Goal: Transaction & Acquisition: Purchase product/service

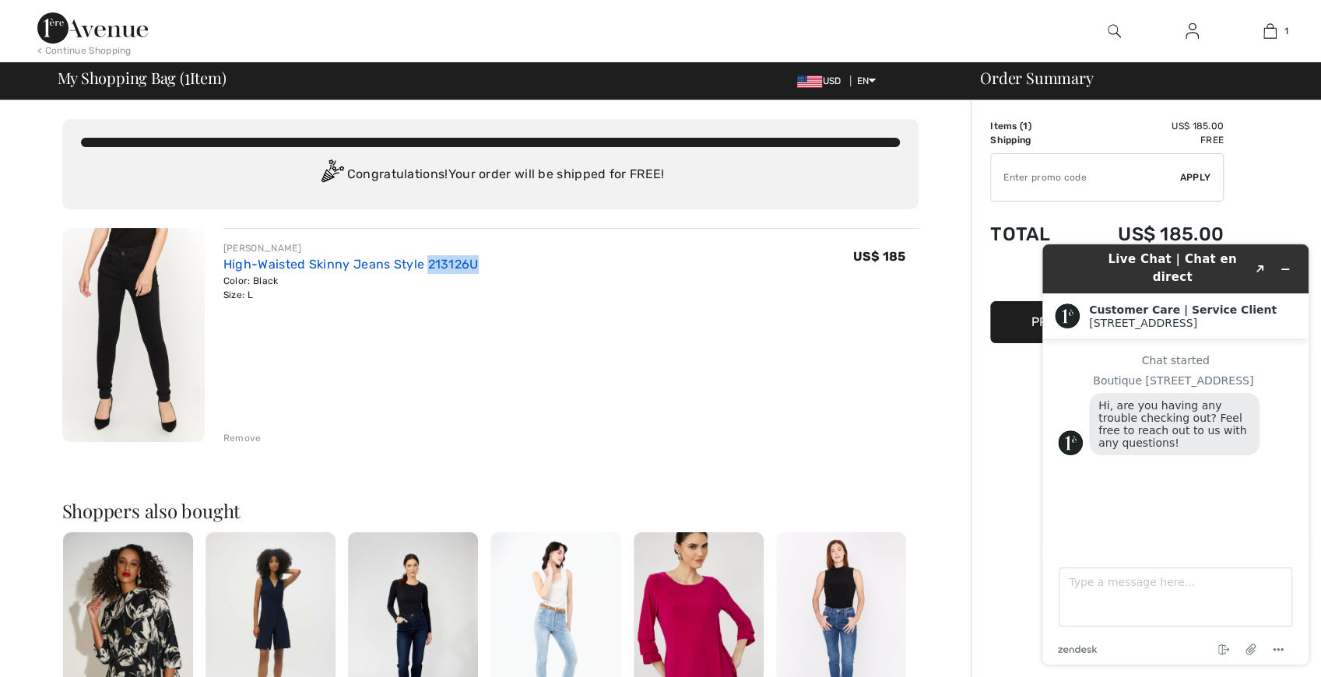
drag, startPoint x: 479, startPoint y: 262, endPoint x: 425, endPoint y: 257, distance: 53.9
click at [425, 257] on div "FRANK LYMAN High-Waisted Skinny Jeans Style 213126U Color: Black Size: L Final …" at bounding box center [570, 271] width 695 height 61
copy link "213126U"
click at [1293, 258] on button "Minimize widget" at bounding box center [1285, 269] width 25 height 22
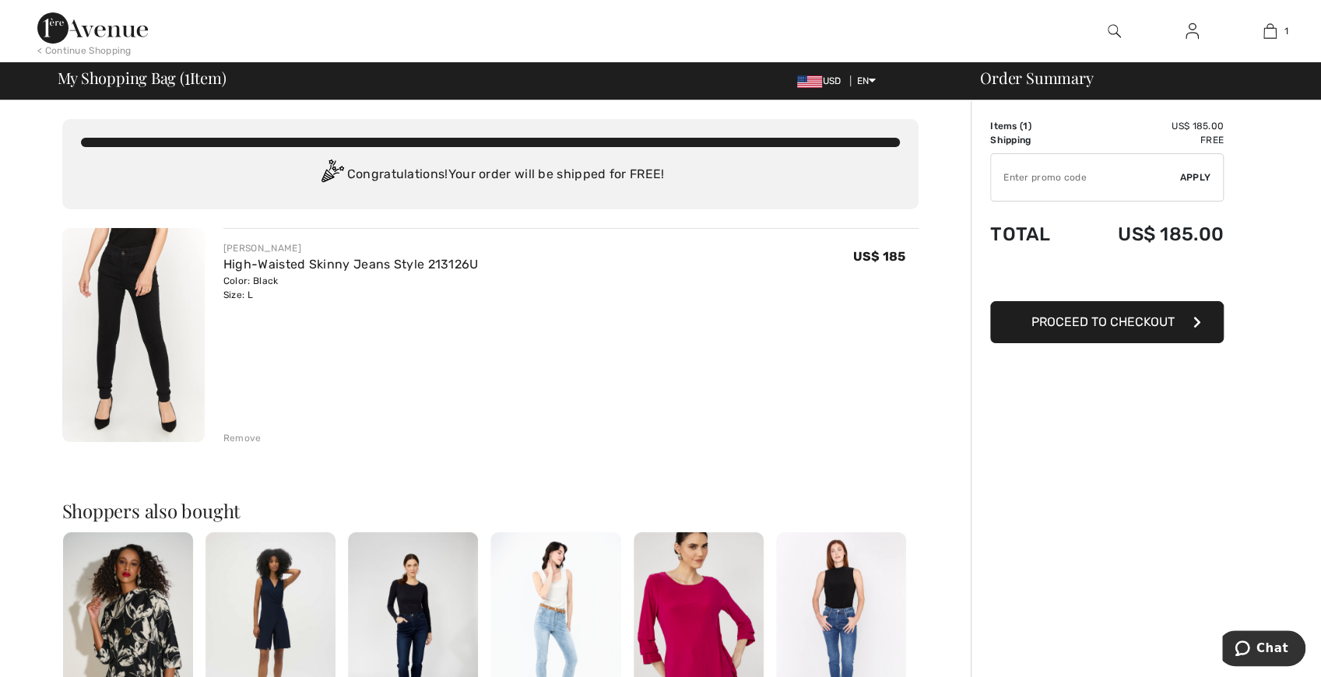
click at [1094, 171] on input "TEXT" at bounding box center [1085, 177] width 189 height 47
click at [1199, 179] on span "Apply" at bounding box center [1195, 177] width 31 height 14
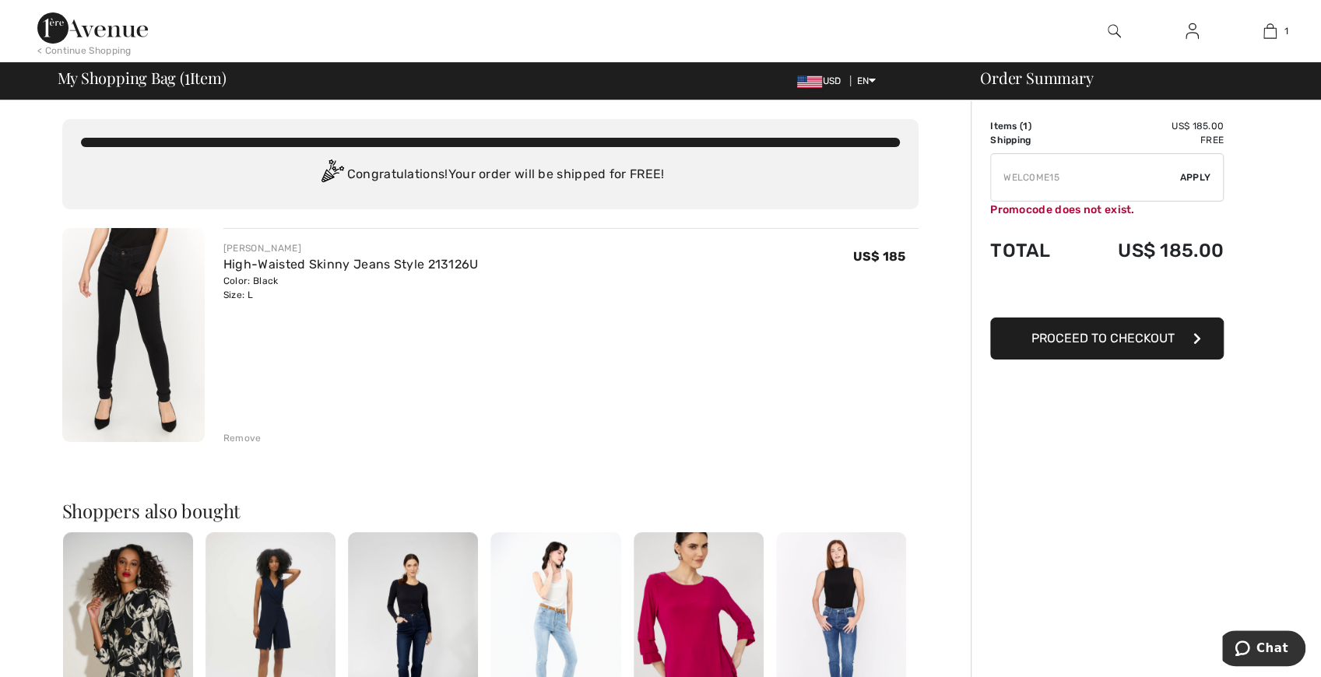
click at [1113, 180] on input "TEXT" at bounding box center [1085, 177] width 189 height 47
type input "W"
type input "NEW15"
click at [1200, 177] on span "Apply" at bounding box center [1195, 177] width 31 height 14
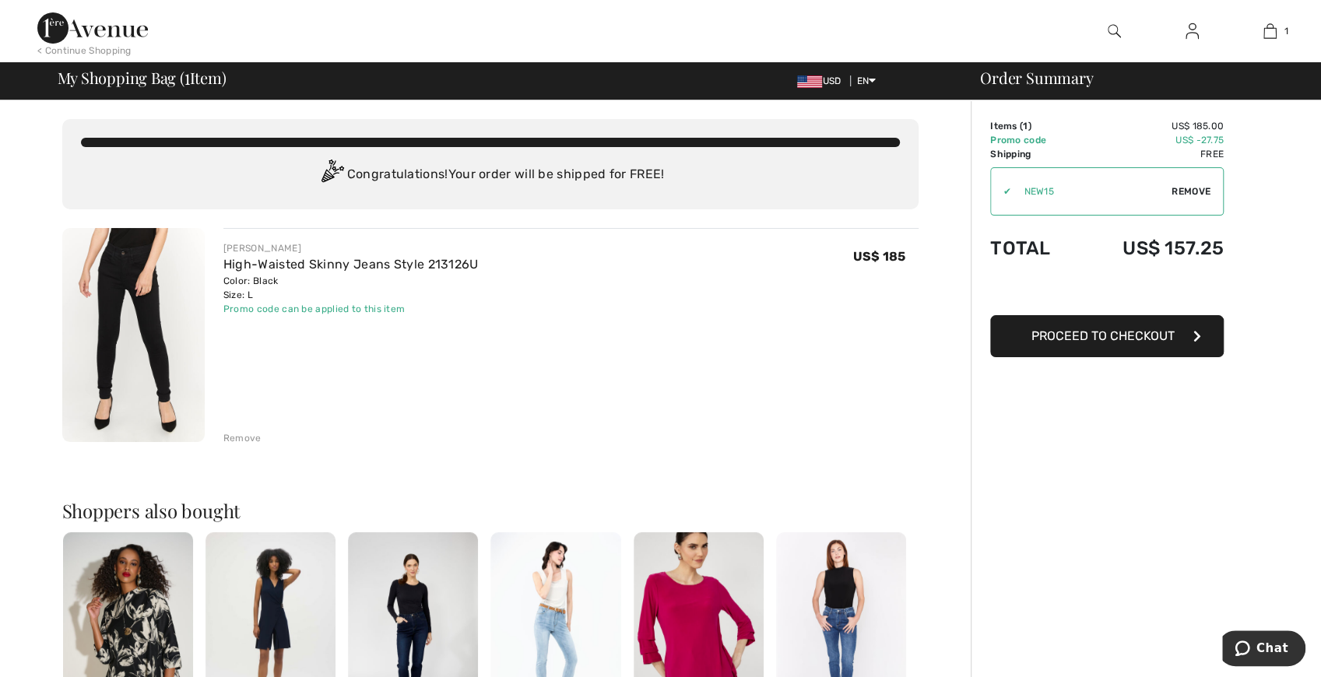
click at [1113, 332] on span "Proceed to Checkout" at bounding box center [1103, 336] width 143 height 15
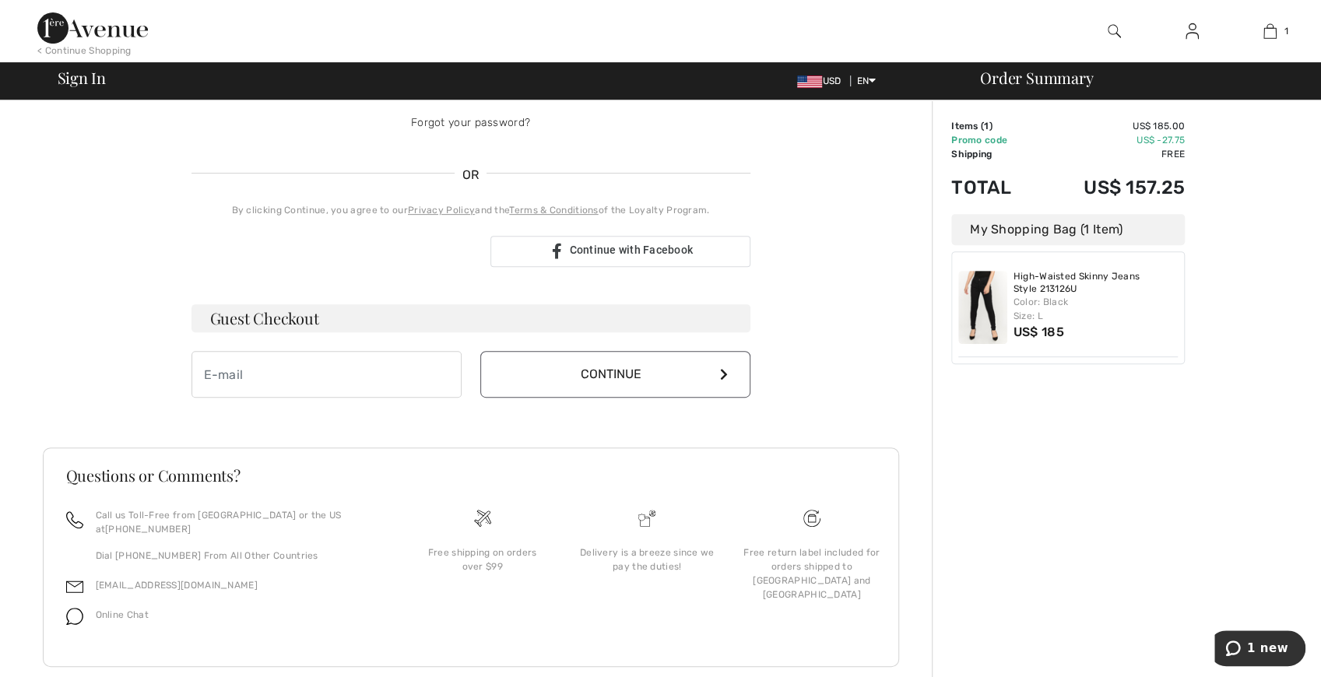
scroll to position [298, 0]
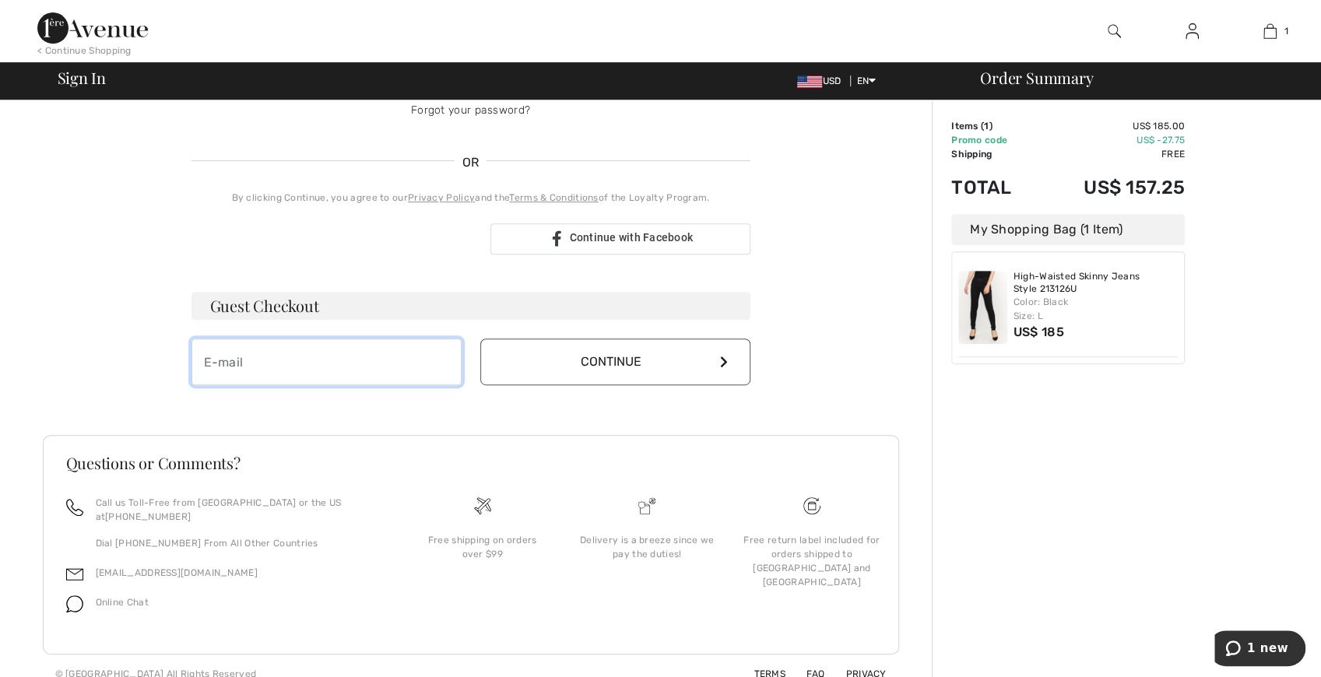
click at [389, 341] on input "email" at bounding box center [327, 362] width 270 height 47
type input "[EMAIL_ADDRESS][DOMAIN_NAME]"
click at [635, 365] on button "Continue" at bounding box center [615, 362] width 270 height 47
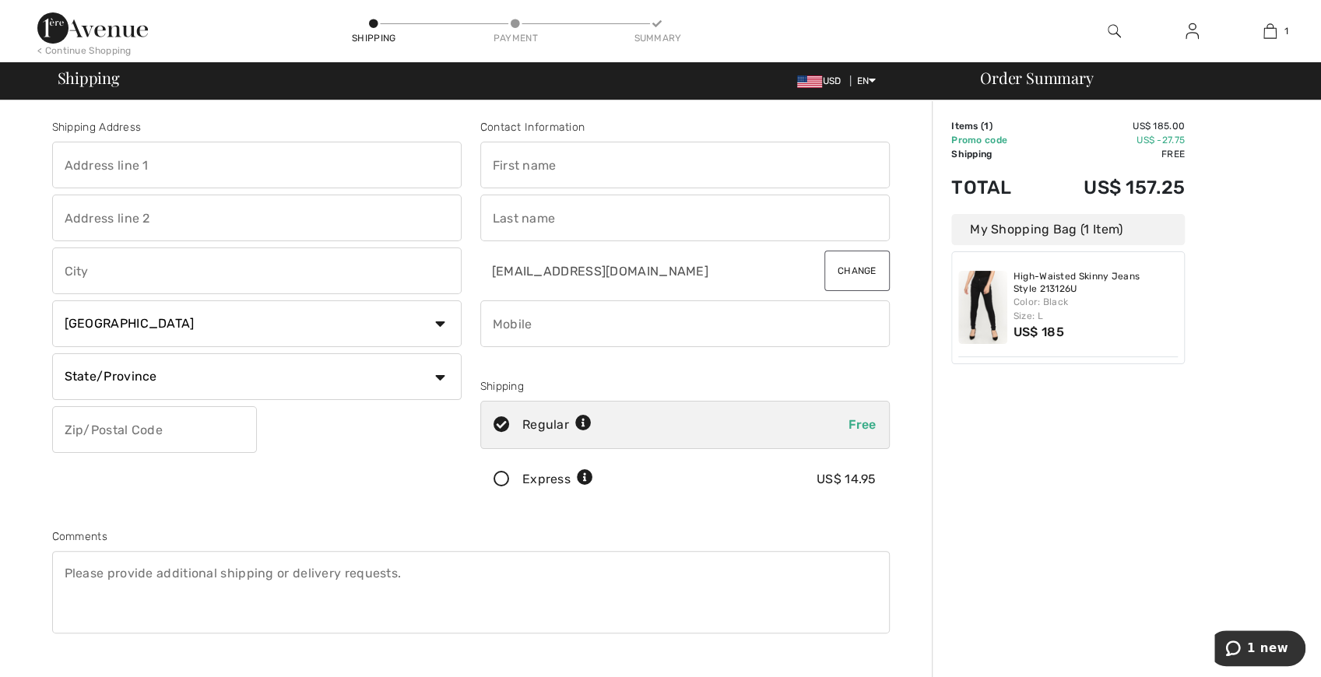
click at [262, 160] on input "text" at bounding box center [257, 165] width 410 height 47
type input "[STREET_ADDRESS]"
type input "[GEOGRAPHIC_DATA]"
select select "US"
select select "PA"
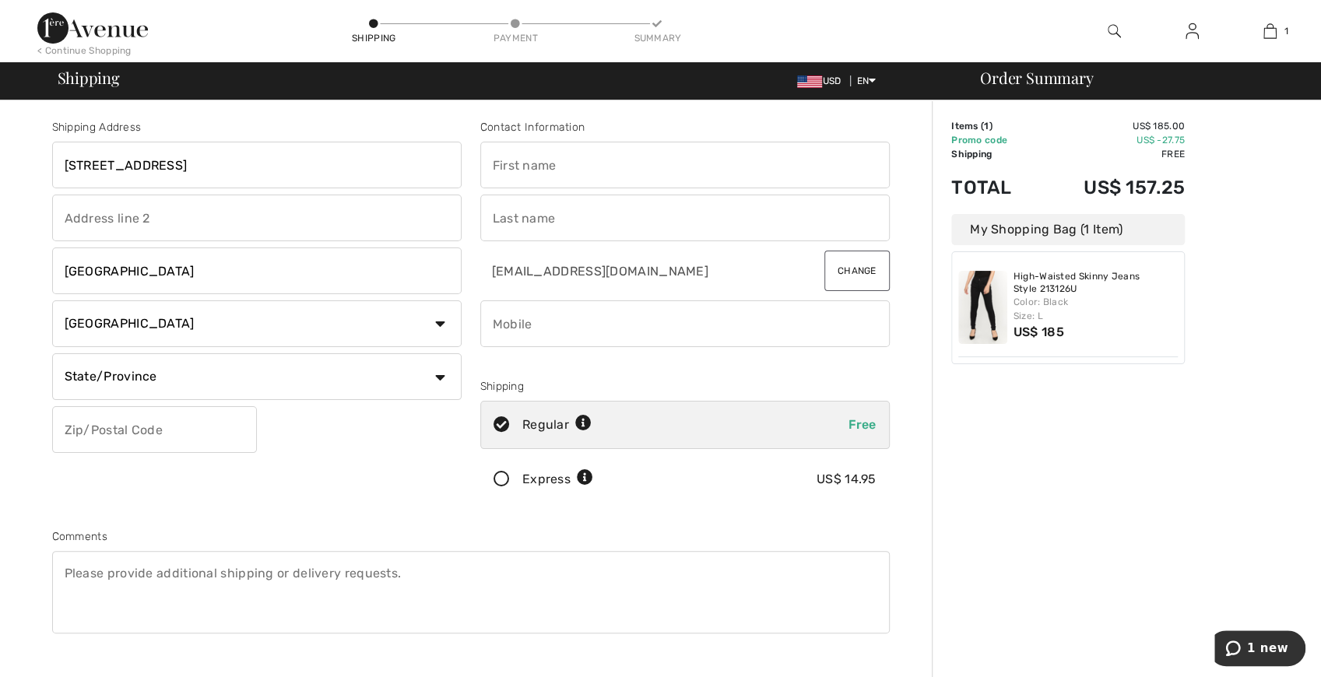
type input "17011"
type input "[PERSON_NAME]"
type input "7175852394"
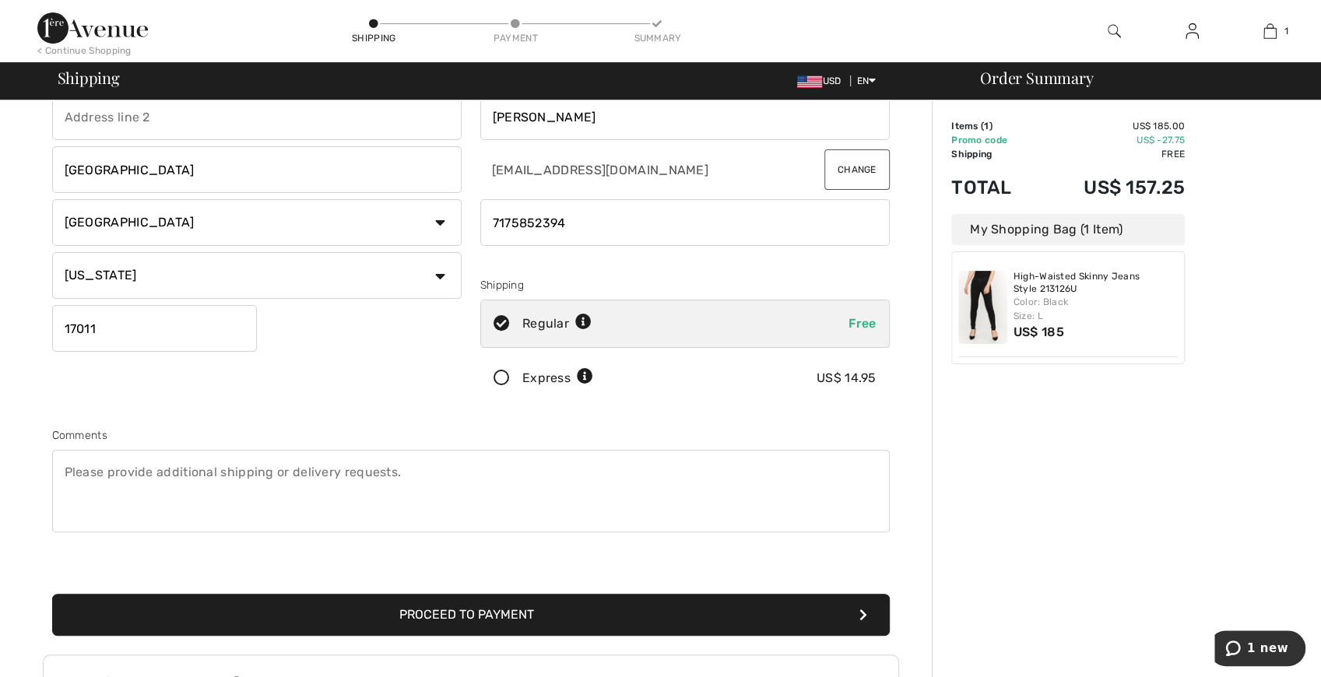
scroll to position [259, 0]
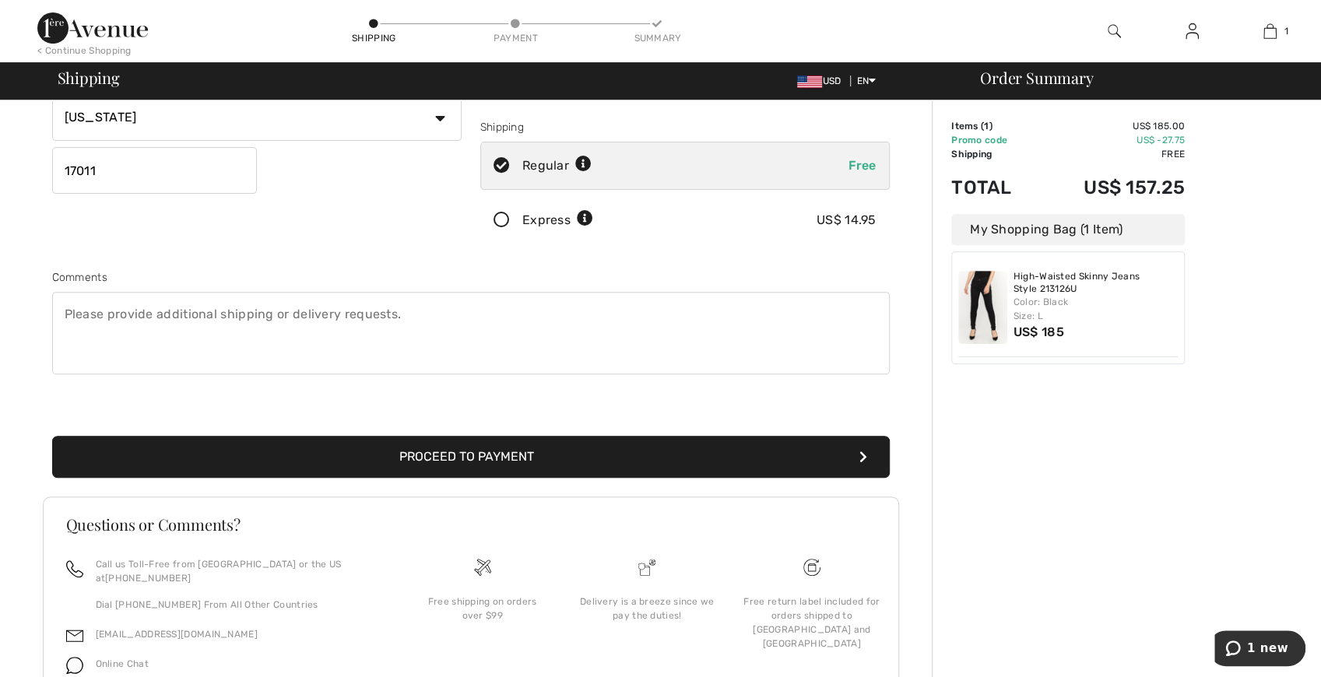
click at [598, 460] on button "Proceed to Payment" at bounding box center [471, 457] width 838 height 42
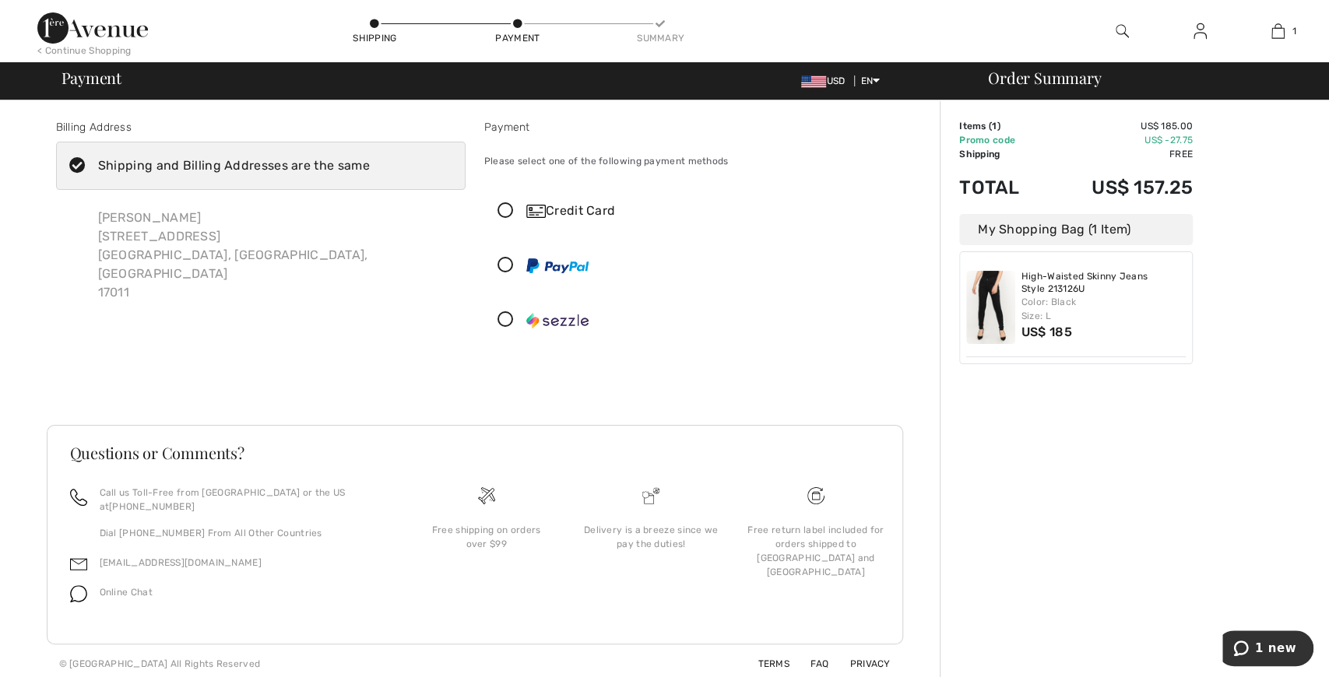
click at [506, 206] on icon at bounding box center [505, 211] width 41 height 16
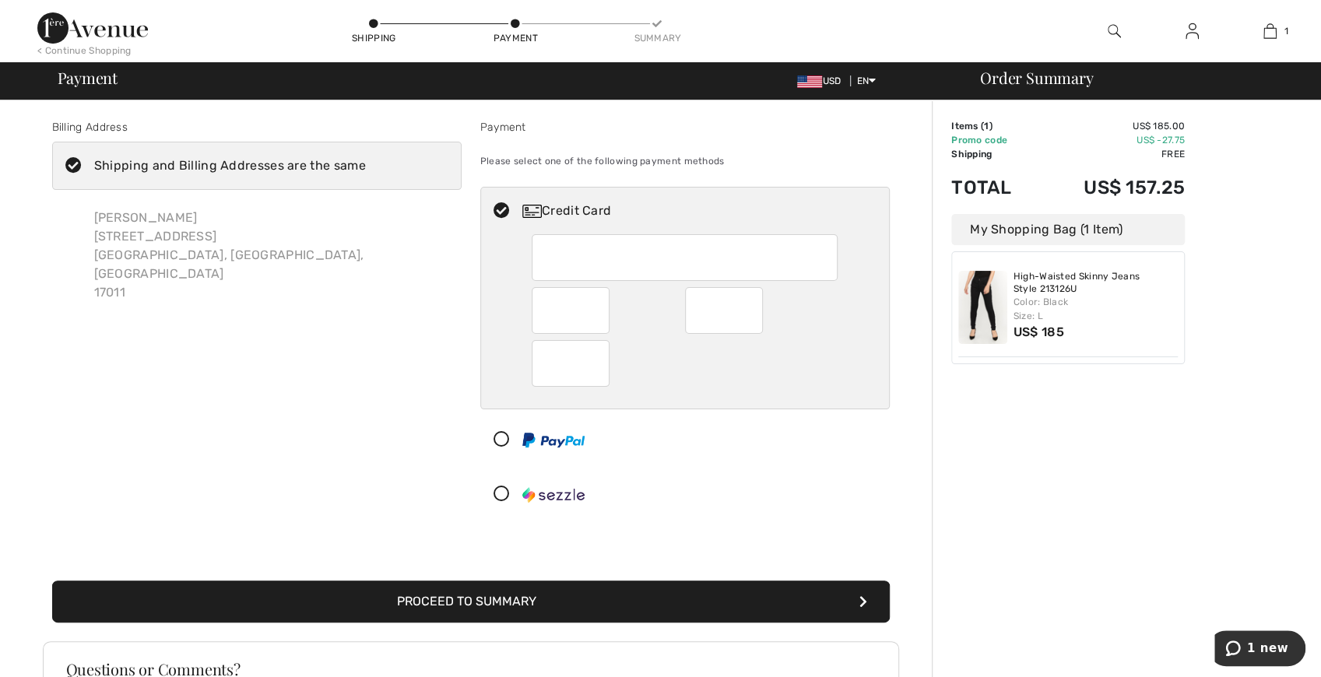
click at [534, 313] on div at bounding box center [571, 310] width 78 height 47
click at [732, 590] on button "Proceed to Summary" at bounding box center [471, 602] width 838 height 42
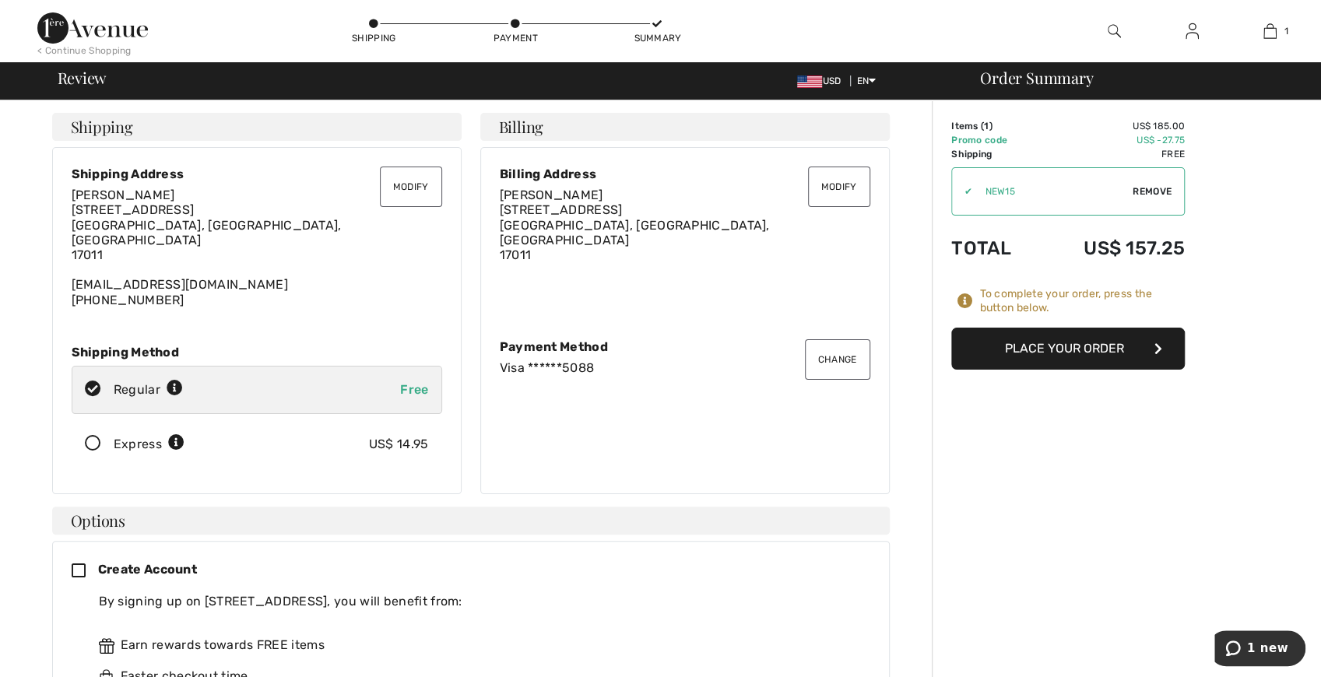
click at [1111, 350] on button "Place Your Order" at bounding box center [1068, 349] width 234 height 42
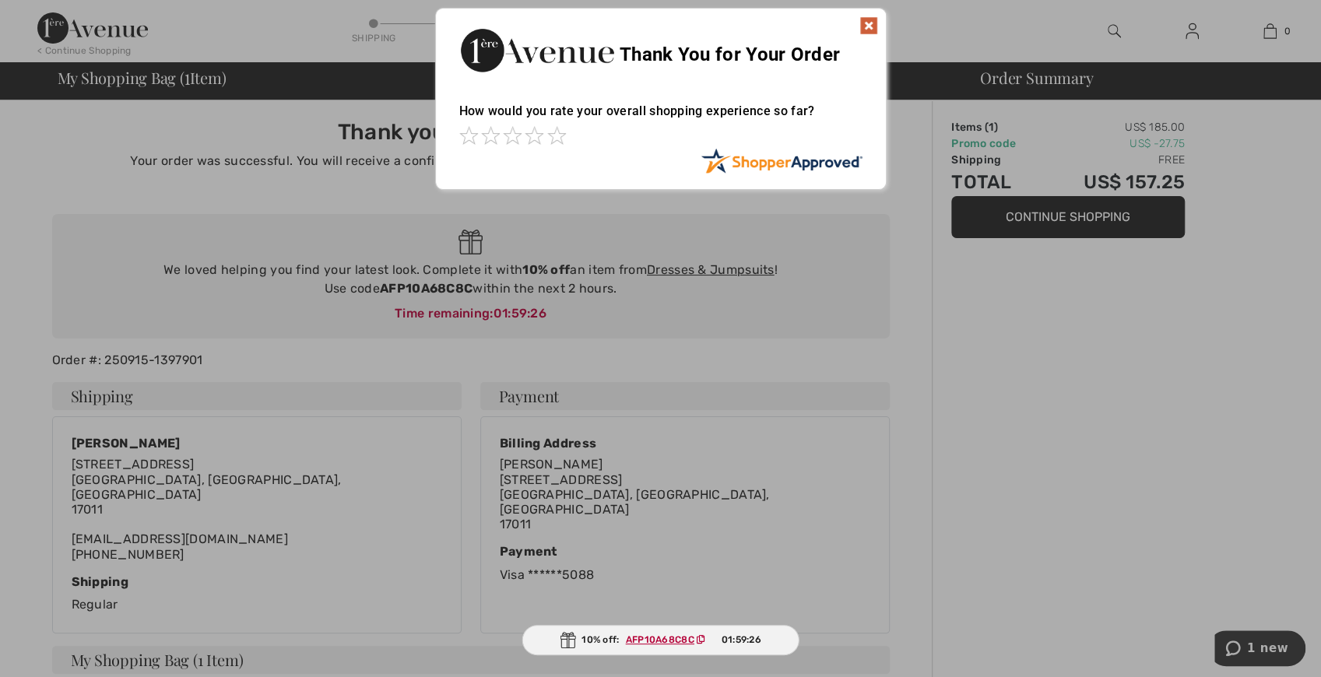
click at [867, 23] on img at bounding box center [868, 25] width 19 height 19
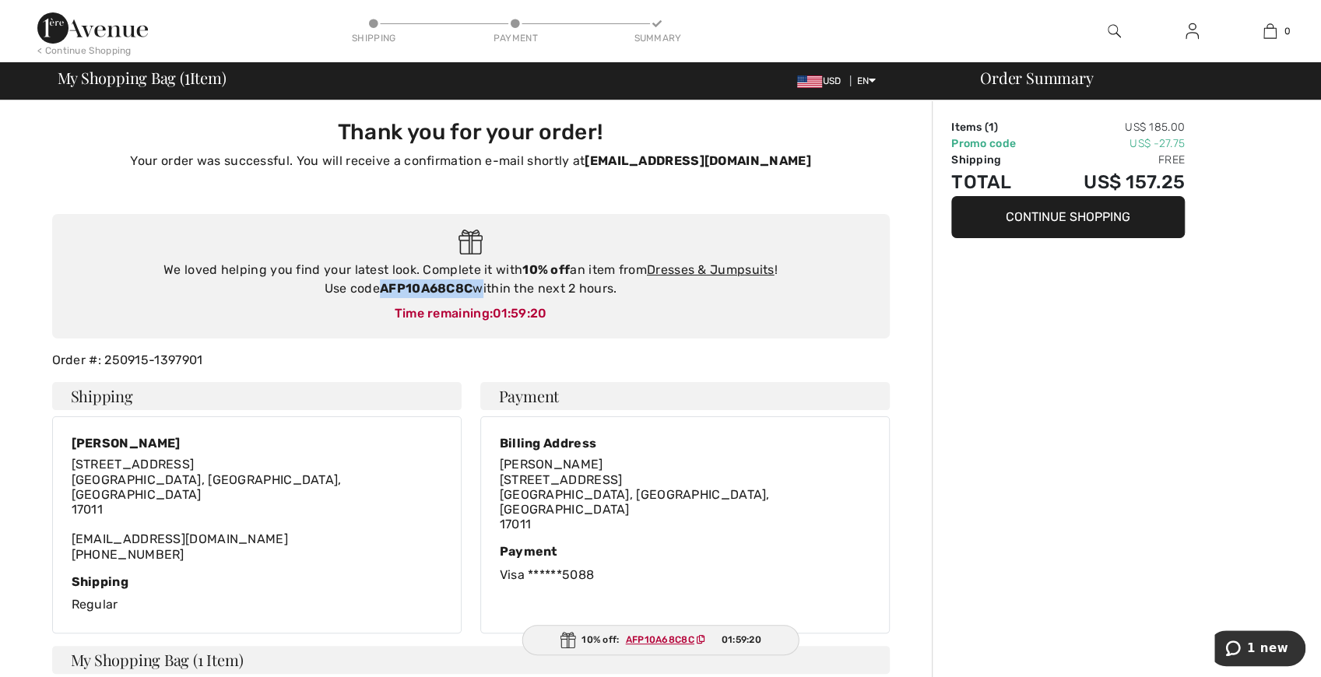
drag, startPoint x: 475, startPoint y: 286, endPoint x: 383, endPoint y: 289, distance: 91.9
click at [383, 289] on div "We loved helping you find your latest look. Complete it with 10% off an item fr…" at bounding box center [471, 279] width 807 height 37
copy div "AFP10A68C8C"
